Goal: Task Accomplishment & Management: Manage account settings

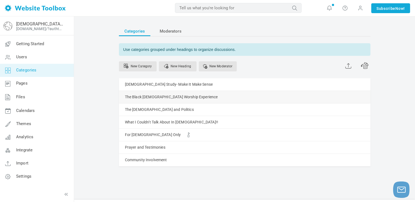
scroll to position [5, 0]
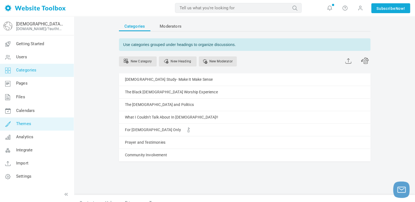
click at [30, 119] on link "Themes" at bounding box center [37, 123] width 74 height 13
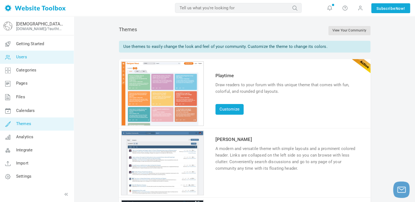
click at [27, 57] on link "Users" at bounding box center [37, 57] width 74 height 13
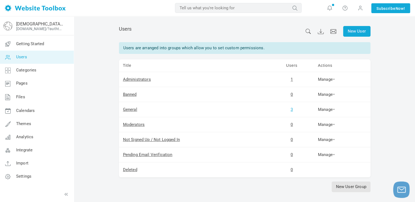
click at [292, 110] on link "3" at bounding box center [292, 109] width 2 height 5
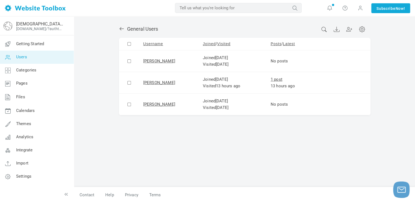
click at [121, 29] on icon at bounding box center [121, 28] width 5 height 5
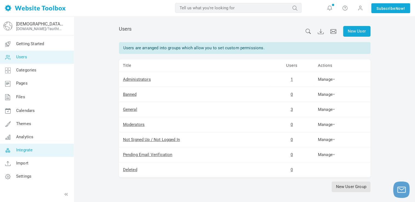
click at [36, 153] on link "Integrate" at bounding box center [37, 150] width 74 height 13
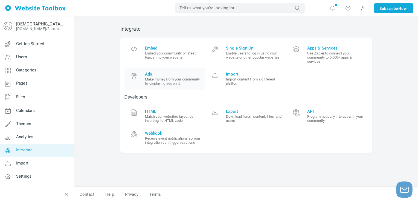
click at [151, 82] on small "Make money from your community by displaying ads on it" at bounding box center [173, 81] width 57 height 8
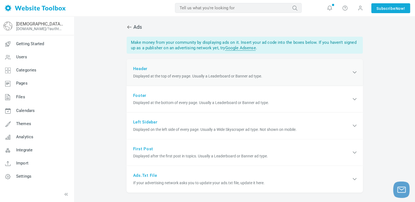
click at [203, 78] on span "Displayed at the top of every page. Usually a Leaderboard or Banner ad type." at bounding box center [242, 76] width 218 height 6
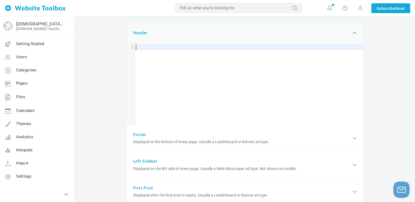
scroll to position [37, 0]
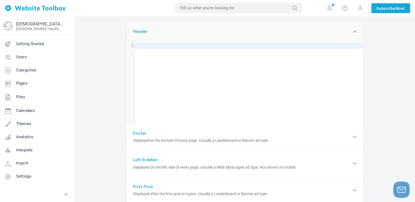
click at [354, 33] on icon at bounding box center [355, 31] width 7 height 7
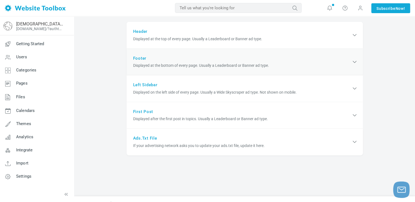
click at [190, 64] on span "Displayed at the bottom of every page. Usually a Leaderboard or Banner ad type." at bounding box center [242, 66] width 218 height 6
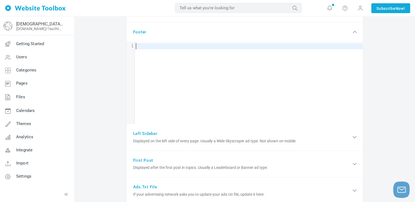
scroll to position [63, 0]
click at [194, 72] on div "xxxxxxxxxx 1 1 ​" at bounding box center [249, 87] width 245 height 90
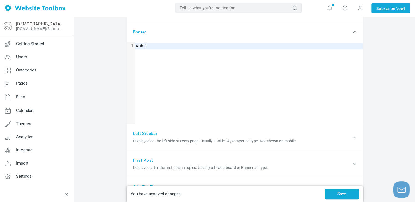
type textarea "vbbnn"
click at [355, 30] on icon at bounding box center [355, 32] width 7 height 7
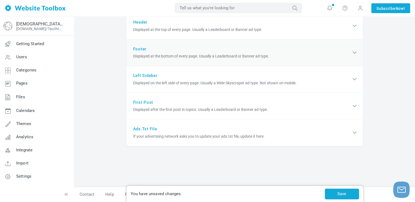
scroll to position [46, 0]
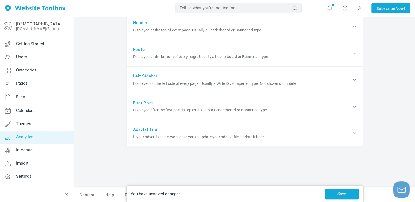
click at [45, 132] on link "Analytics" at bounding box center [37, 137] width 74 height 13
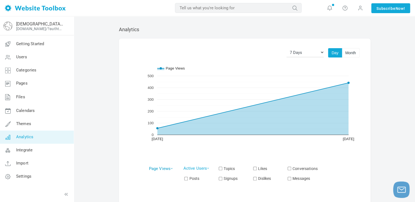
click at [170, 168] on link "Page Views" at bounding box center [161, 168] width 24 height 5
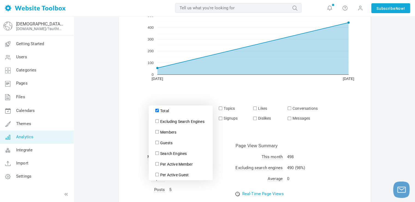
scroll to position [61, 0]
click at [129, 133] on div "Today Yesterday 7 Days 14 Days 30 Days 3 Months 6 Months 1 Year 2 Years All Tim…" at bounding box center [245, 193] width 252 height 430
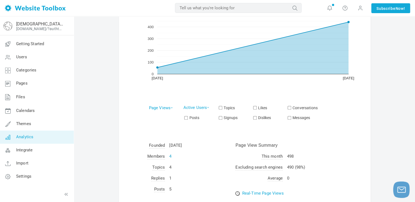
click at [170, 155] on link "4" at bounding box center [170, 156] width 2 height 5
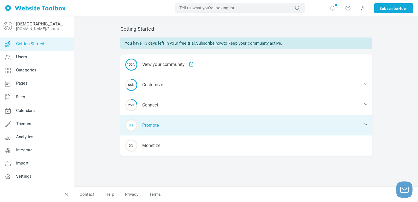
click at [155, 126] on div "0% Promote" at bounding box center [246, 125] width 252 height 20
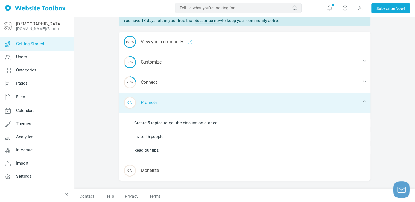
scroll to position [23, 0]
click at [155, 126] on li "Create 5 topics to get the discussion started" at bounding box center [248, 122] width 245 height 8
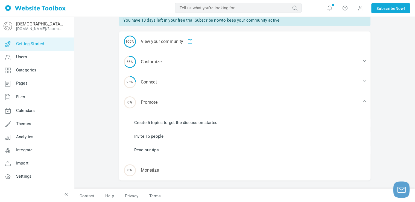
click at [157, 122] on link "Create 5 topics to get the discussion started" at bounding box center [175, 123] width 83 height 6
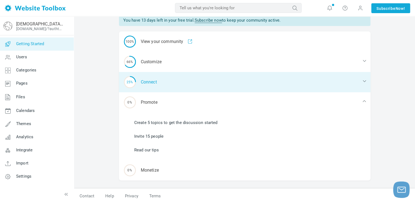
click at [157, 82] on div "25% Connect" at bounding box center [245, 82] width 252 height 20
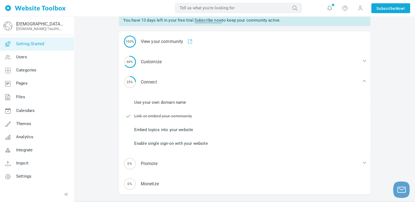
click at [159, 129] on link "Embed topics into your website" at bounding box center [163, 130] width 59 height 6
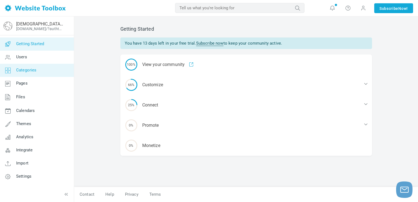
click at [39, 70] on link "Categories" at bounding box center [37, 70] width 74 height 13
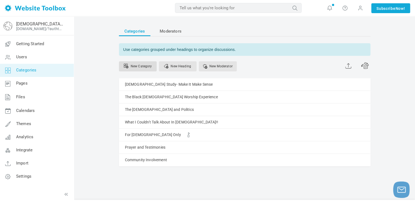
click at [143, 65] on link "New Category" at bounding box center [138, 66] width 38 height 10
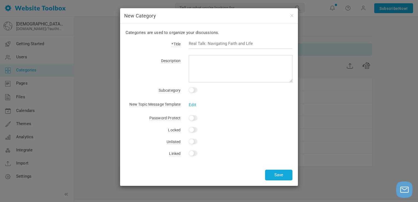
click at [205, 96] on div "Categories are used to organize your discussions. *Title Description Subcategor…" at bounding box center [209, 105] width 178 height 162
click at [228, 45] on input "text" at bounding box center [241, 43] width 104 height 10
type input "W"
click at [241, 41] on input "Health and Wellness: What does The Bible Say?" at bounding box center [241, 43] width 104 height 10
type input "Health and Wellness: What Does [DEMOGRAPHIC_DATA] Say?"
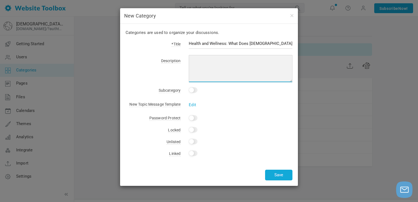
click at [212, 70] on textarea at bounding box center [241, 68] width 104 height 27
paste textarea "This forum explores the connection between faith, health, and wholeness. Togeth…"
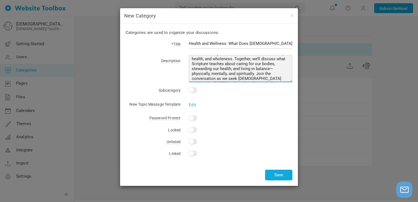
scroll to position [6, 0]
click at [273, 70] on textarea "This forum explores the connection between faith, health, and wholeness. Togeth…" at bounding box center [241, 68] width 104 height 27
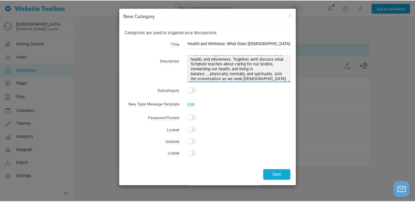
scroll to position [14, 0]
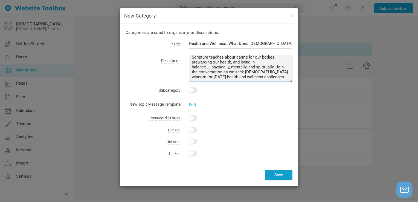
type textarea "This forum explores the connection between faith, health, and wholeness. Togeth…"
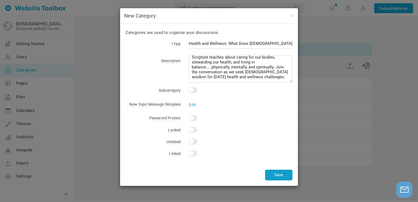
click at [279, 172] on button "Save" at bounding box center [278, 175] width 27 height 11
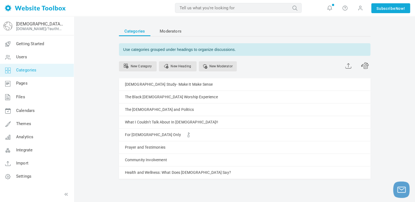
scroll to position [18, 0]
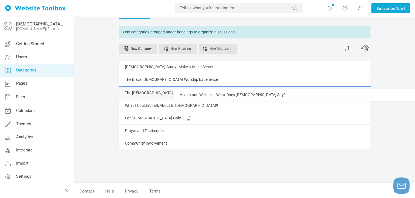
drag, startPoint x: 126, startPoint y: 173, endPoint x: 128, endPoint y: 88, distance: 84.9
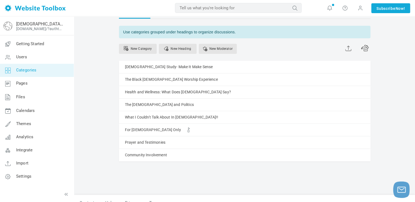
click at [83, 95] on div "Categories Moderators Use categories grouped under headings to organize discuss…" at bounding box center [244, 105] width 341 height 212
click at [31, 47] on link "Getting Started" at bounding box center [37, 43] width 74 height 13
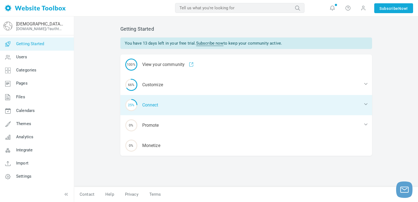
click at [167, 111] on div "25% Connect" at bounding box center [246, 105] width 252 height 20
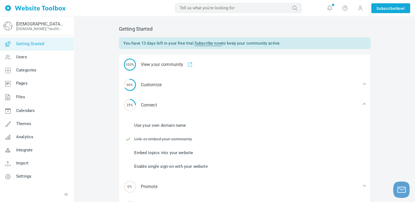
click at [160, 152] on link "Embed topics into your website" at bounding box center [163, 153] width 59 height 6
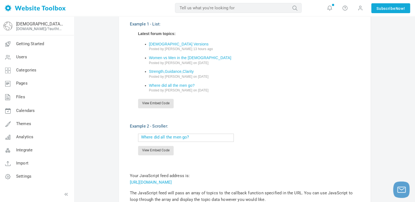
scroll to position [168, 0]
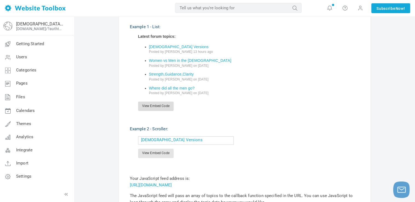
click at [152, 104] on link "View Embed Code" at bounding box center [156, 106] width 36 height 9
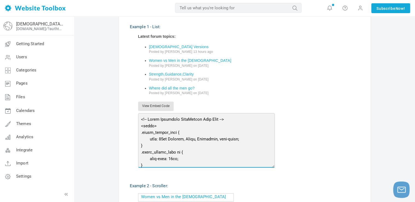
click at [172, 129] on textarea at bounding box center [206, 140] width 137 height 55
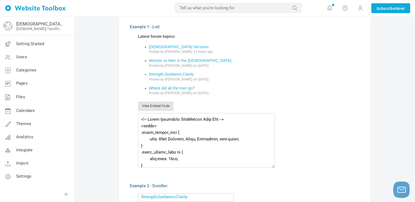
click at [297, 77] on li "Strength,Guidance,Clarity Posted by [PERSON_NAME] on [DATE]" at bounding box center [254, 77] width 211 height 14
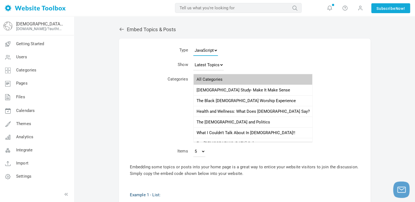
click at [211, 52] on select "JavaScript JSON RSS XML" at bounding box center [205, 50] width 25 height 11
click at [236, 57] on td "JavaScript JSON RSS XML" at bounding box center [259, 51] width 136 height 15
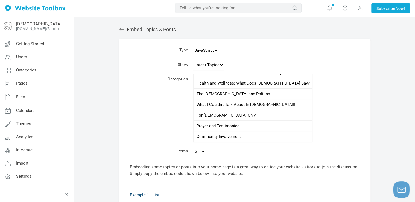
click at [120, 28] on icon at bounding box center [121, 29] width 5 height 5
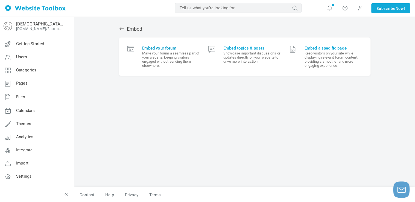
click at [150, 46] on span "Embed your forum" at bounding box center [171, 48] width 58 height 5
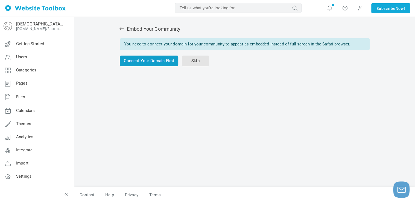
click at [147, 61] on link "Connect Your Domain First" at bounding box center [149, 61] width 59 height 11
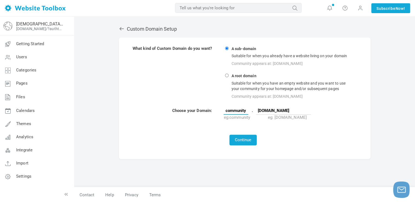
click at [242, 111] on input "community" at bounding box center [236, 110] width 25 height 8
click at [243, 109] on input "community" at bounding box center [236, 110] width 25 height 8
click at [247, 110] on input "community" at bounding box center [236, 110] width 25 height 8
drag, startPoint x: 246, startPoint y: 108, endPoint x: 220, endPoint y: 108, distance: 26.3
click at [220, 108] on tr "Choose your Domain: community . [DOMAIN_NAME] eg: community eg: [DOMAIN_NAME]" at bounding box center [243, 114] width 222 height 13
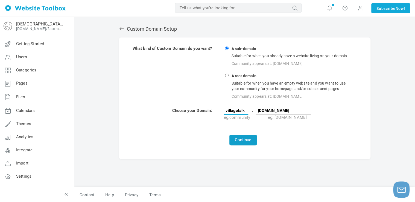
type input "villagetalk"
click at [246, 137] on button "Continue" at bounding box center [243, 140] width 27 height 11
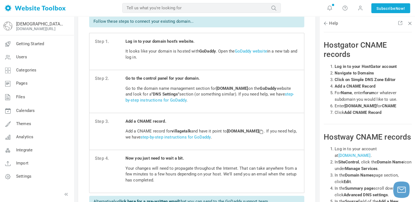
scroll to position [31, 0]
click at [187, 101] on link "step-by-step instructions for GoDaddy" at bounding box center [210, 97] width 169 height 11
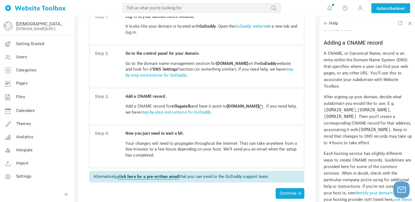
scroll to position [30, 0]
click at [251, 27] on link "GoDaddy website" at bounding box center [251, 26] width 32 height 5
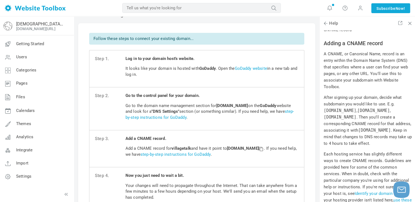
scroll to position [9, 0]
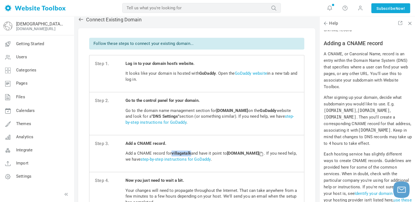
drag, startPoint x: 172, startPoint y: 152, endPoint x: 191, endPoint y: 154, distance: 19.5
click at [191, 154] on p "Add a CNAME record for villagetalk and have it point to custom.websitetoolbox.c…" at bounding box center [212, 157] width 173 height 12
copy strong "villagetalk"
click at [80, 21] on icon at bounding box center [80, 19] width 5 height 5
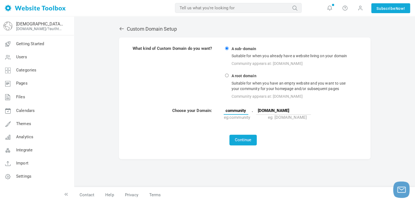
drag, startPoint x: 247, startPoint y: 110, endPoint x: 219, endPoint y: 109, distance: 27.9
click at [219, 109] on tr "Choose your Domain: community . cityofhopeworshipcenter.com eg: community eg: m…" at bounding box center [243, 114] width 222 height 13
type input "h"
type input "churchunscripted"
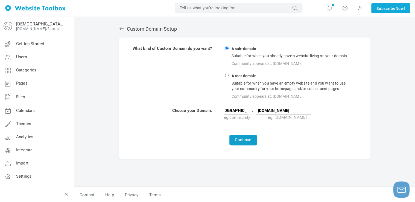
scroll to position [0, 0]
click at [248, 137] on button "Continue" at bounding box center [243, 140] width 27 height 11
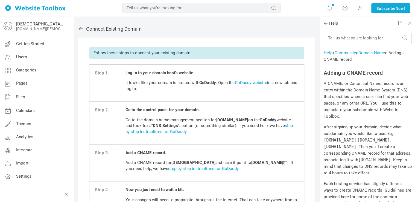
scroll to position [6108, 0]
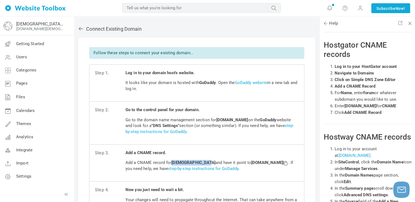
drag, startPoint x: 172, startPoint y: 163, endPoint x: 205, endPoint y: 164, distance: 33.1
click at [205, 164] on p "Add a CNAME record for [DEMOGRAPHIC_DATA] and have it point to [DOMAIN_NAME] . …" at bounding box center [212, 166] width 173 height 12
copy strong "[DEMOGRAPHIC_DATA]"
drag, startPoint x: 243, startPoint y: 163, endPoint x: 296, endPoint y: 163, distance: 53.1
click at [296, 163] on p "Add a CNAME record for [DEMOGRAPHIC_DATA] and have it point to [DOMAIN_NAME] . …" at bounding box center [212, 166] width 173 height 12
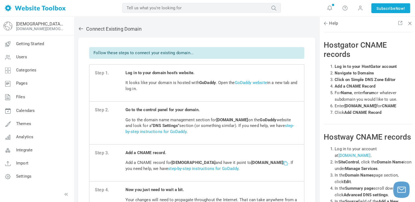
click at [283, 165] on span at bounding box center [285, 163] width 4 height 4
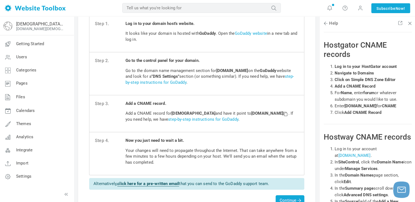
scroll to position [49, 0]
click at [178, 116] on p "Add a CNAME record for [DEMOGRAPHIC_DATA] and have it point to [DOMAIN_NAME] . …" at bounding box center [212, 117] width 173 height 12
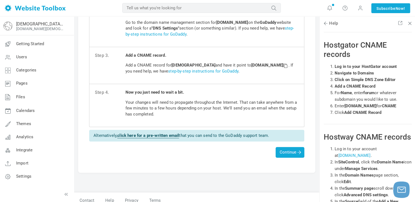
scroll to position [103, 0]
